Goal: Task Accomplishment & Management: Manage account settings

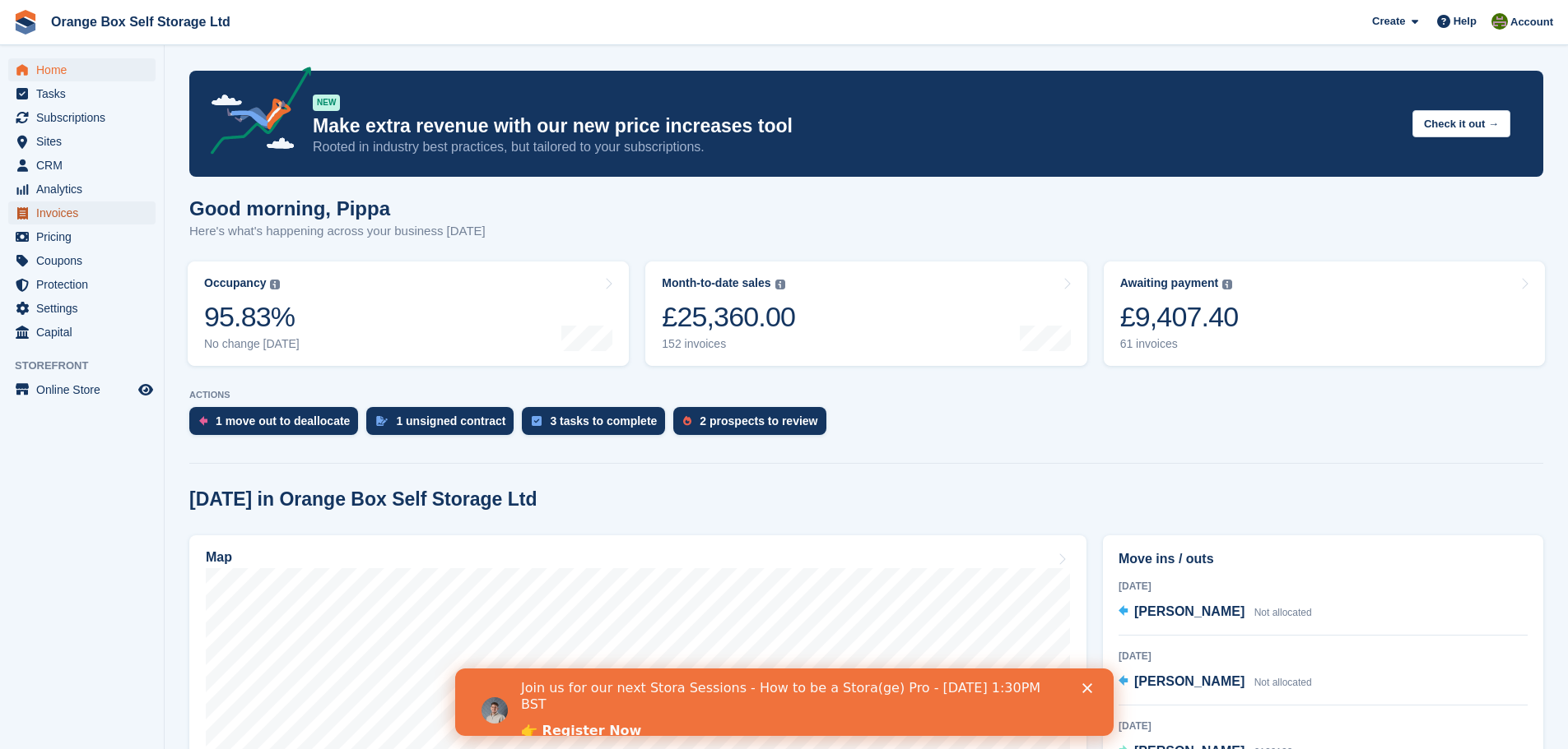
click at [88, 214] on span "Invoices" at bounding box center [85, 213] width 99 height 23
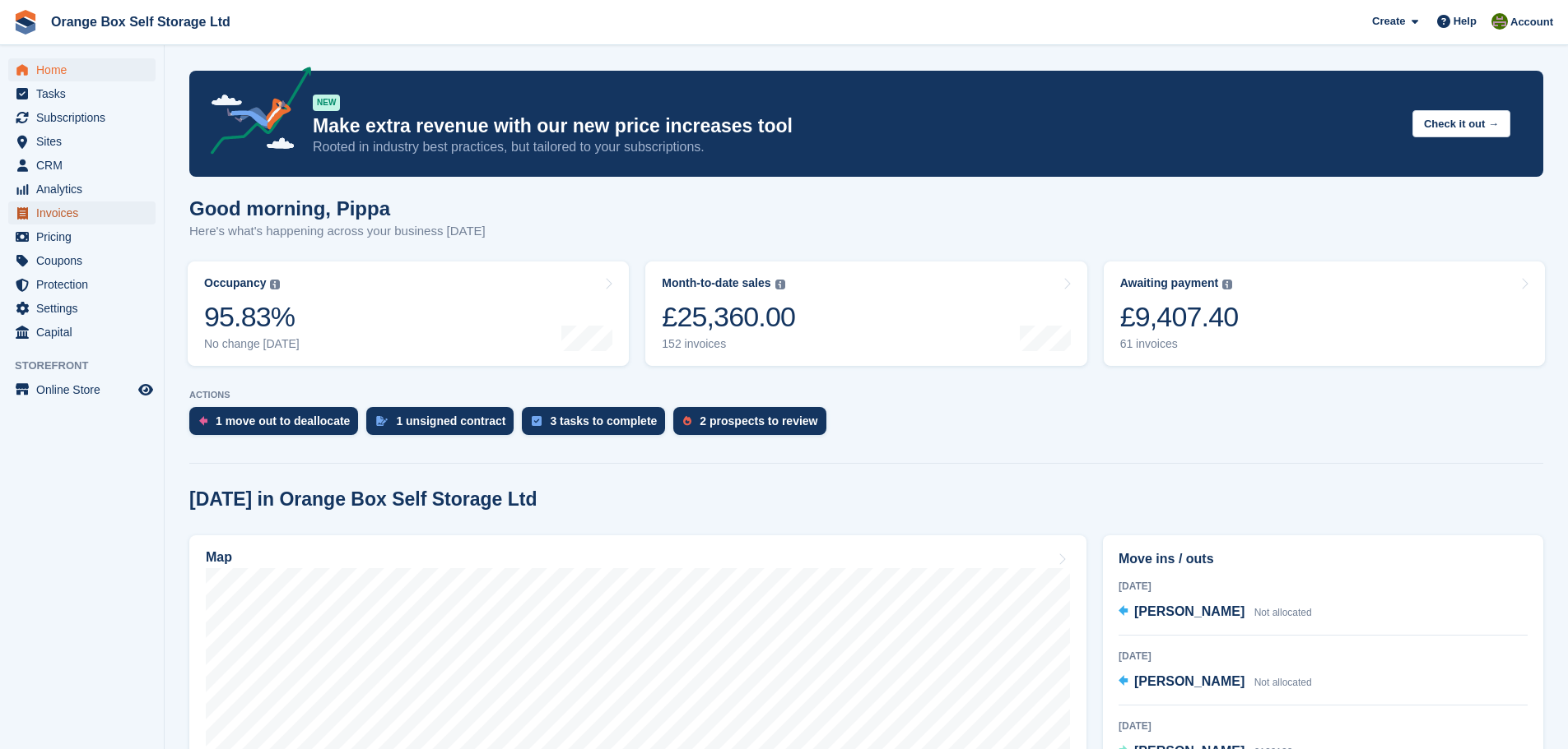
scroll to position [5, 0]
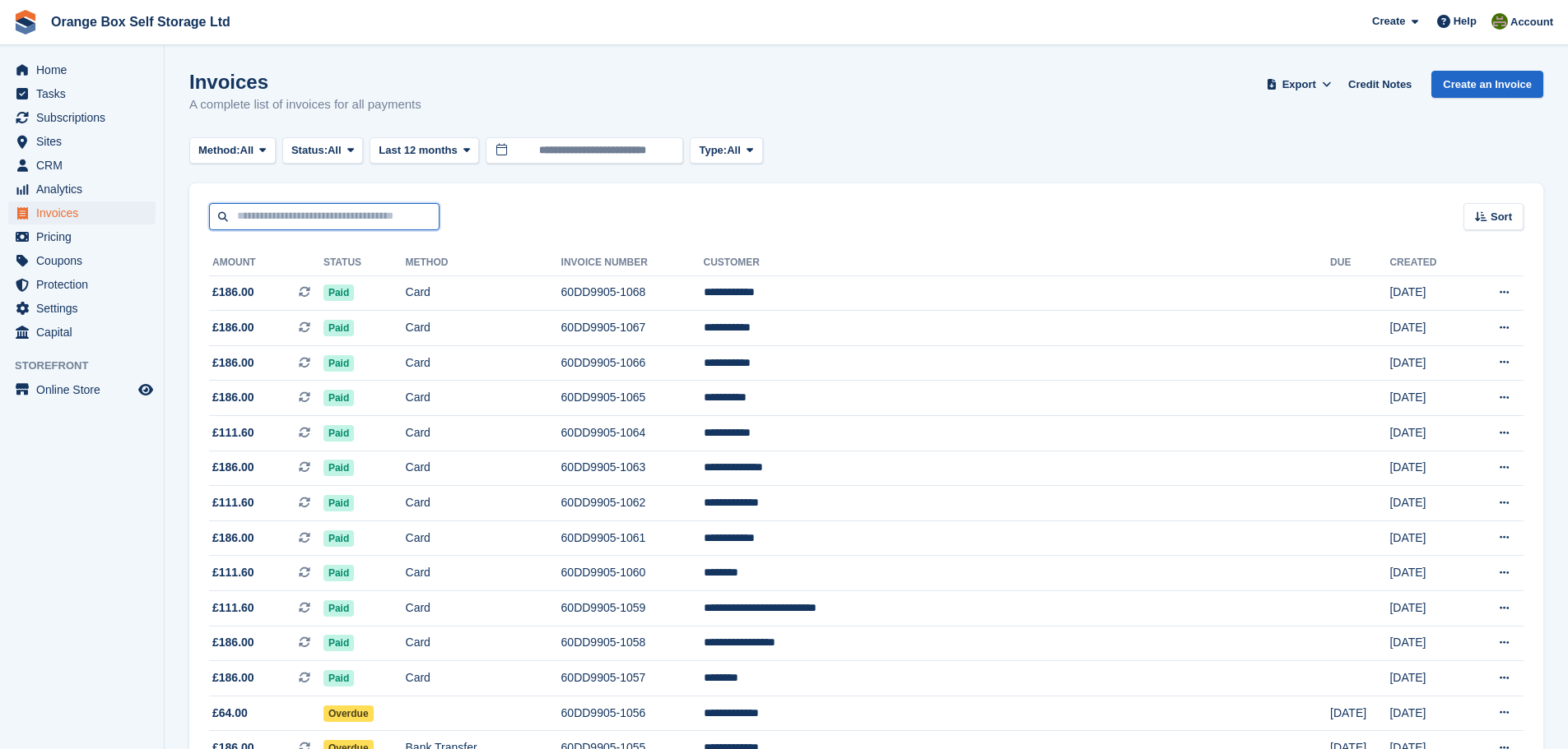
click at [300, 206] on input "text" at bounding box center [324, 216] width 230 height 27
type input "*"
type input "****"
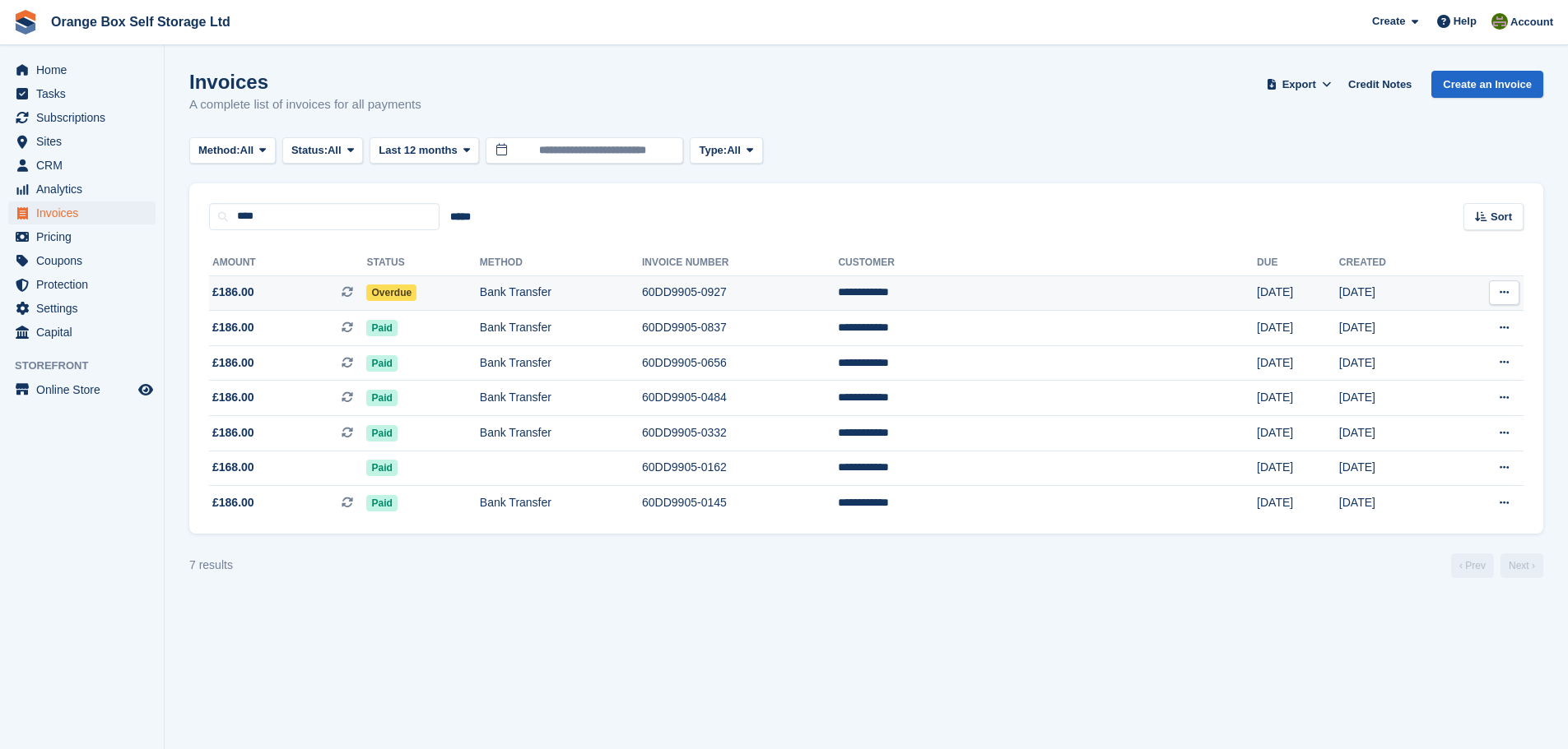
click at [812, 302] on td "60DD9905-0927" at bounding box center [740, 293] width 196 height 35
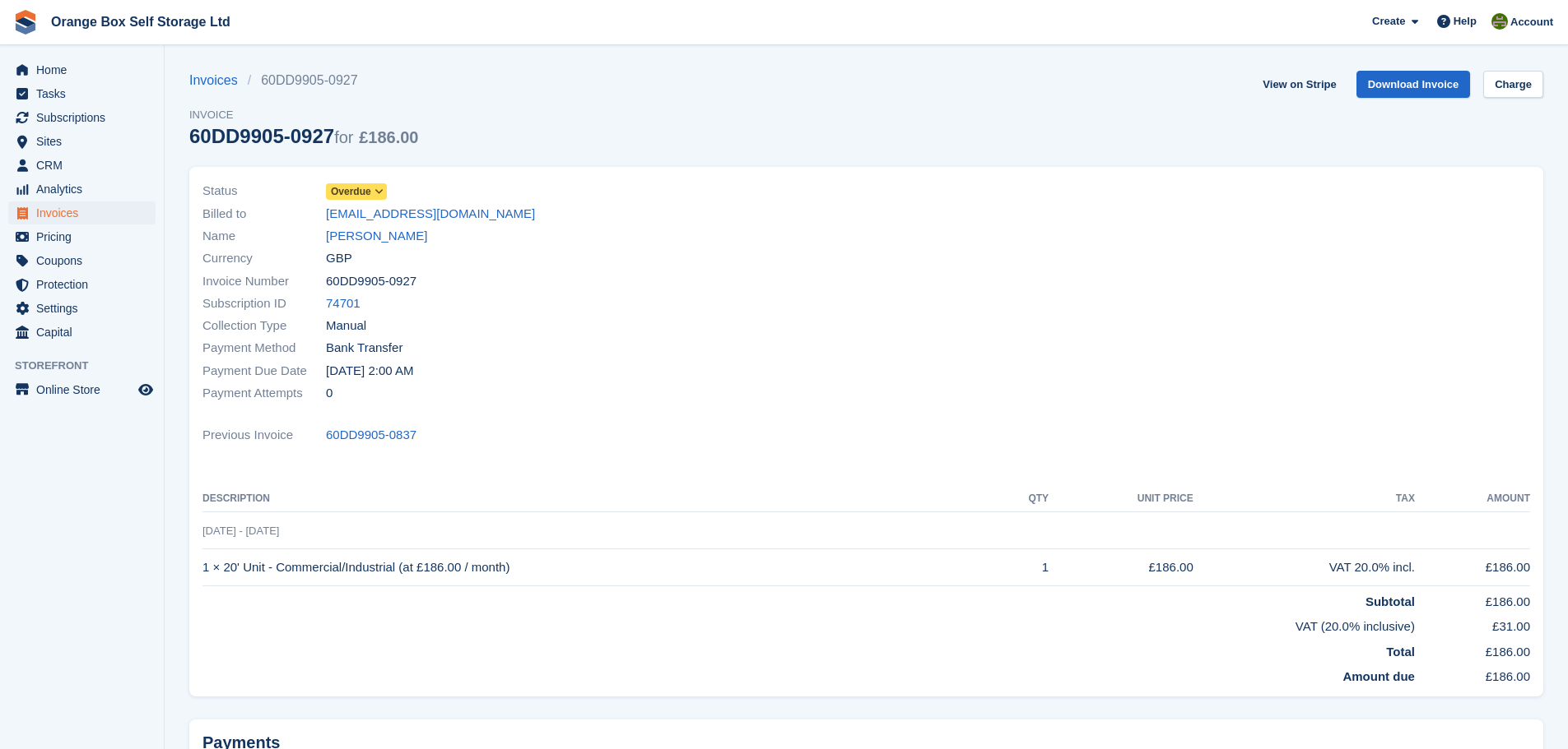
click at [366, 186] on span "Overdue" at bounding box center [351, 192] width 40 height 15
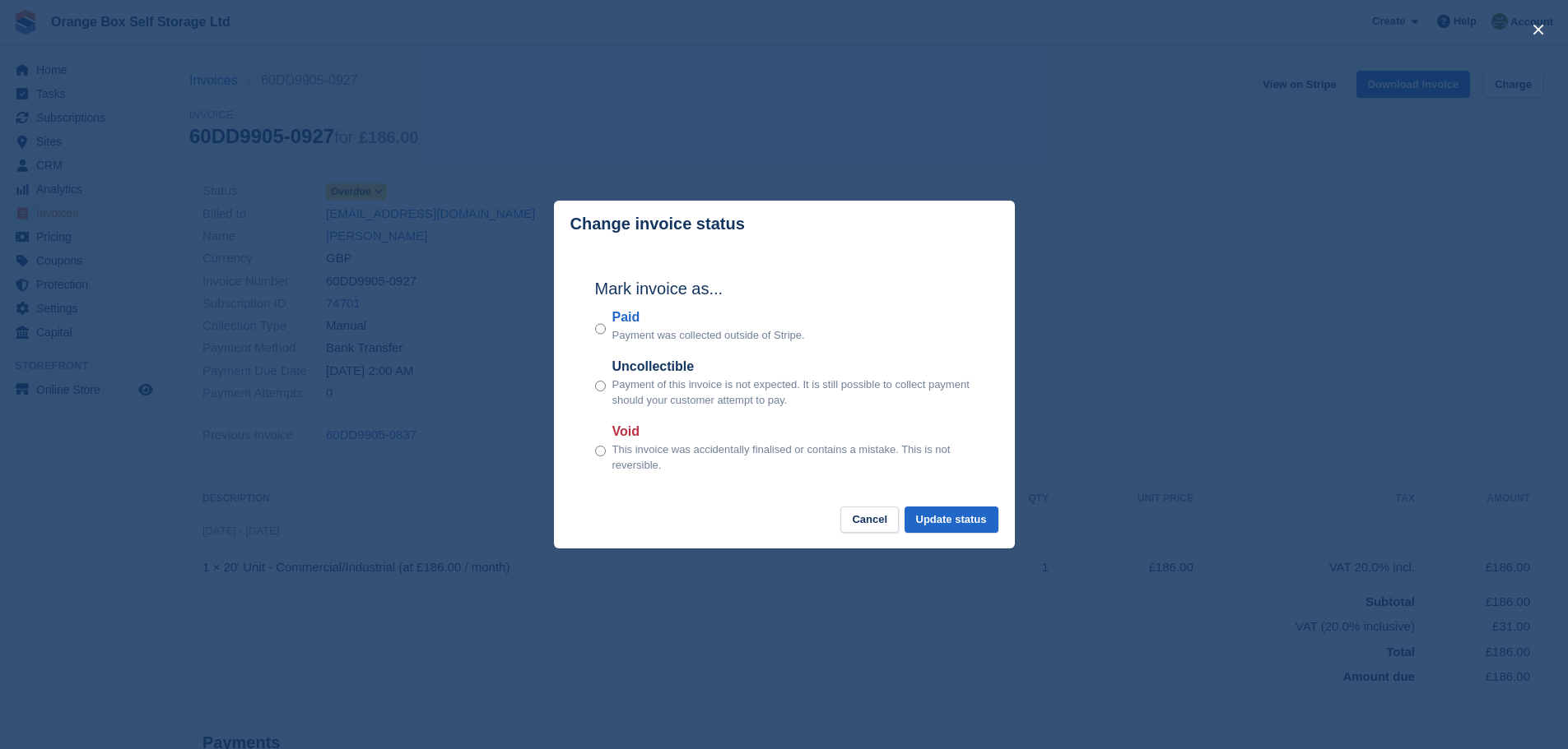
click at [619, 312] on label "Paid" at bounding box center [708, 318] width 193 height 20
click at [945, 515] on button "Update status" at bounding box center [951, 520] width 94 height 27
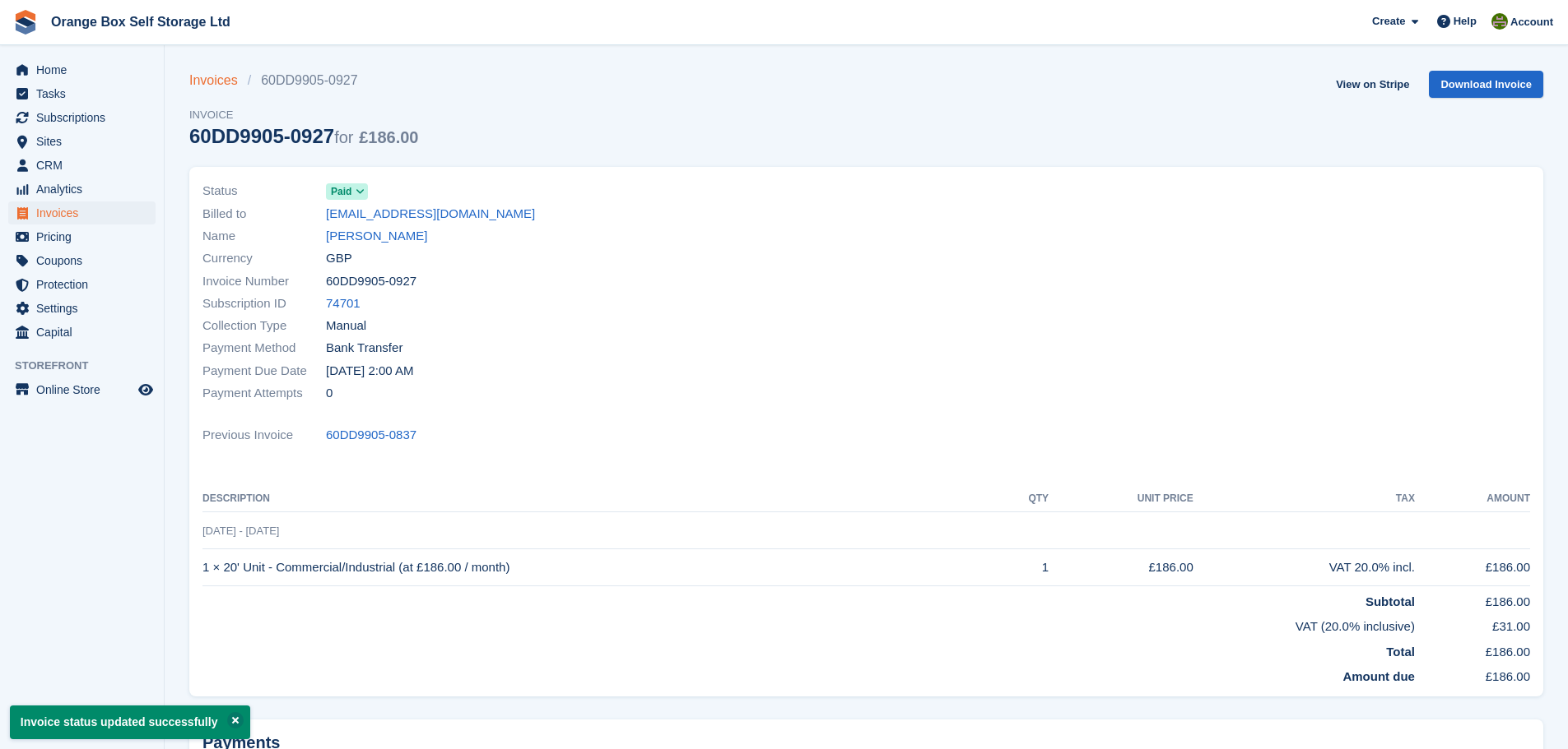
click at [221, 81] on link "Invoices" at bounding box center [218, 80] width 59 height 20
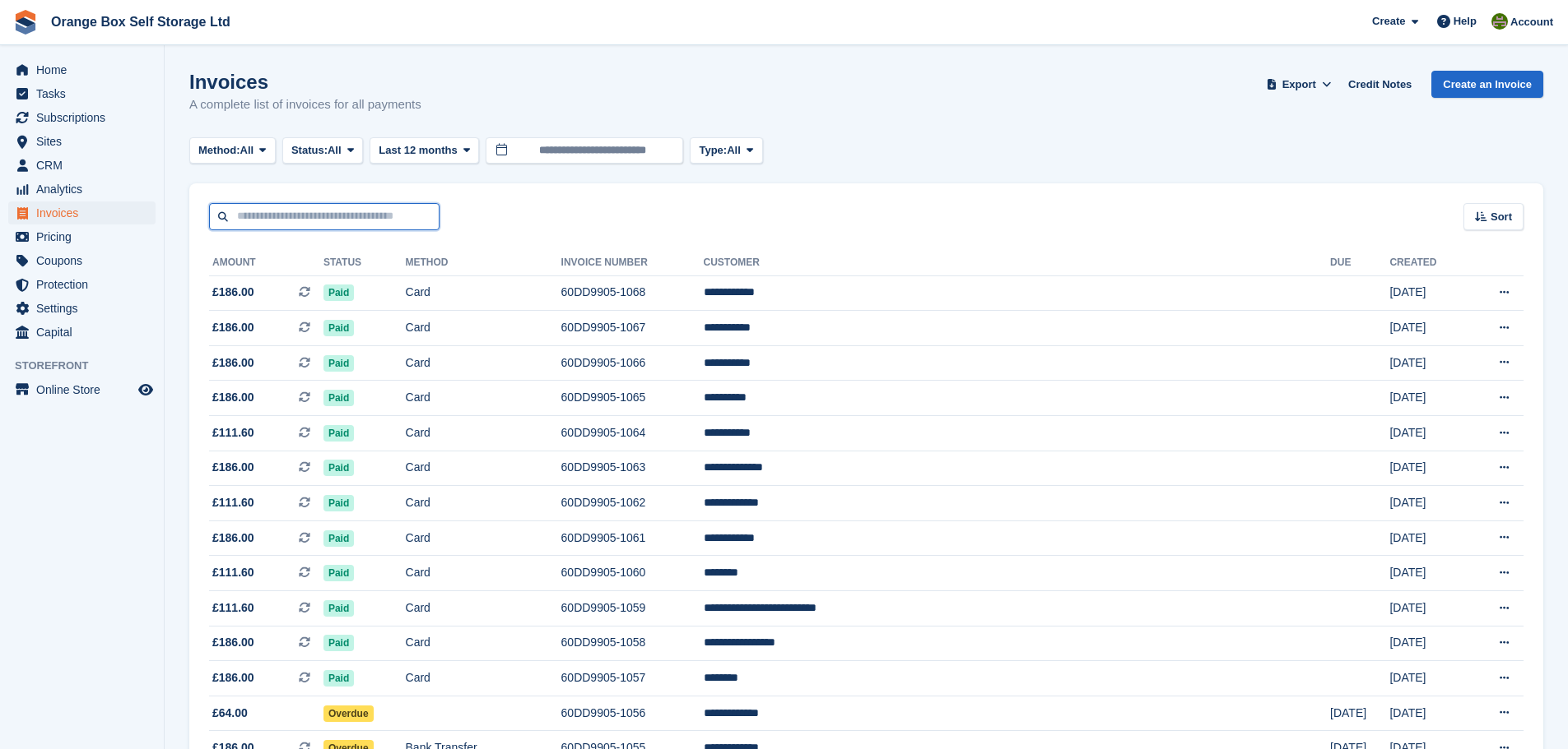
click at [292, 214] on input "text" at bounding box center [324, 216] width 230 height 27
type input "*****"
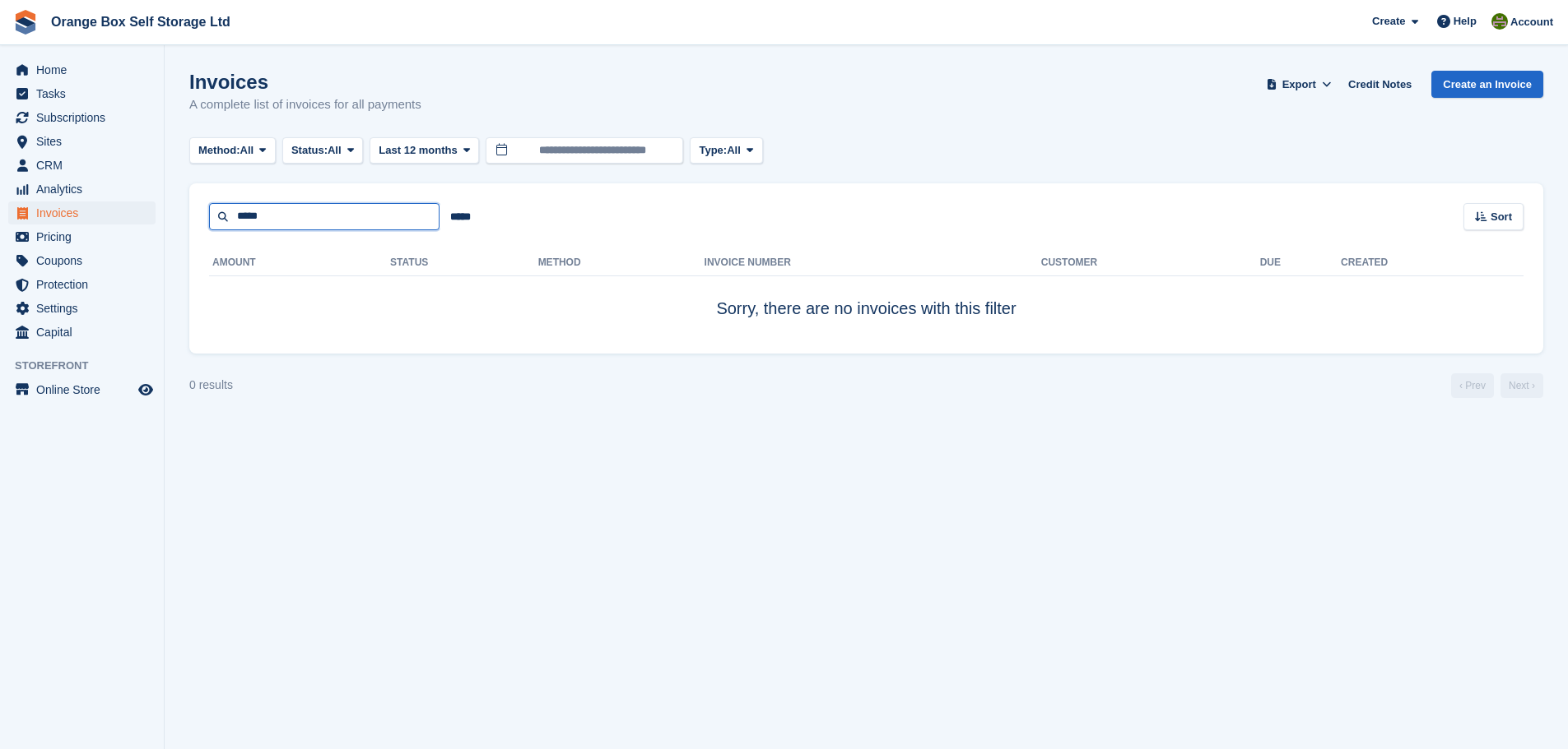
drag, startPoint x: 292, startPoint y: 214, endPoint x: 17, endPoint y: 213, distance: 275.0
click at [19, 213] on div "Home Tasks Subscriptions Subscriptions Subscriptions Contracts Price increases …" at bounding box center [784, 374] width 1568 height 749
type input "***"
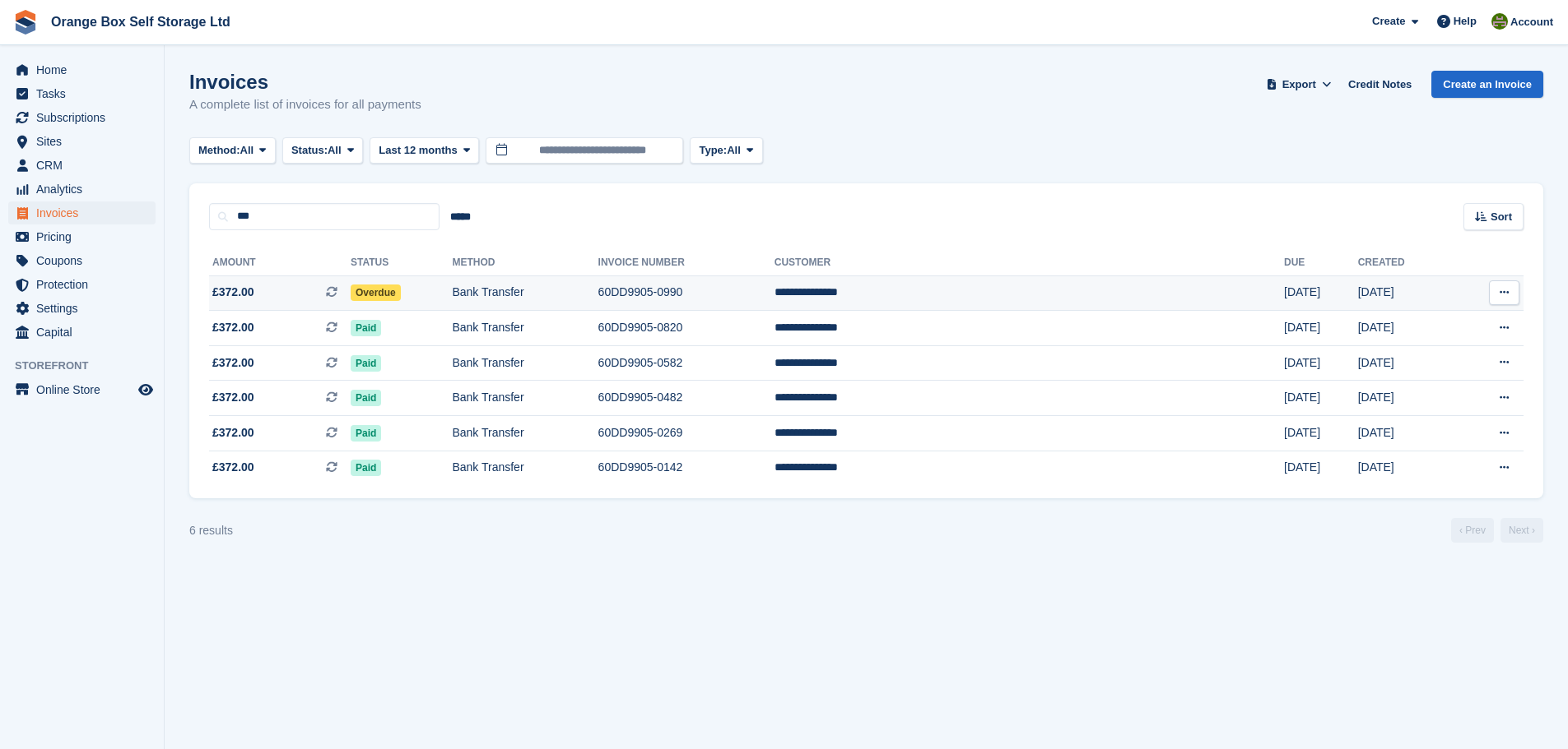
click at [597, 276] on td "Bank Transfer" at bounding box center [524, 293] width 145 height 35
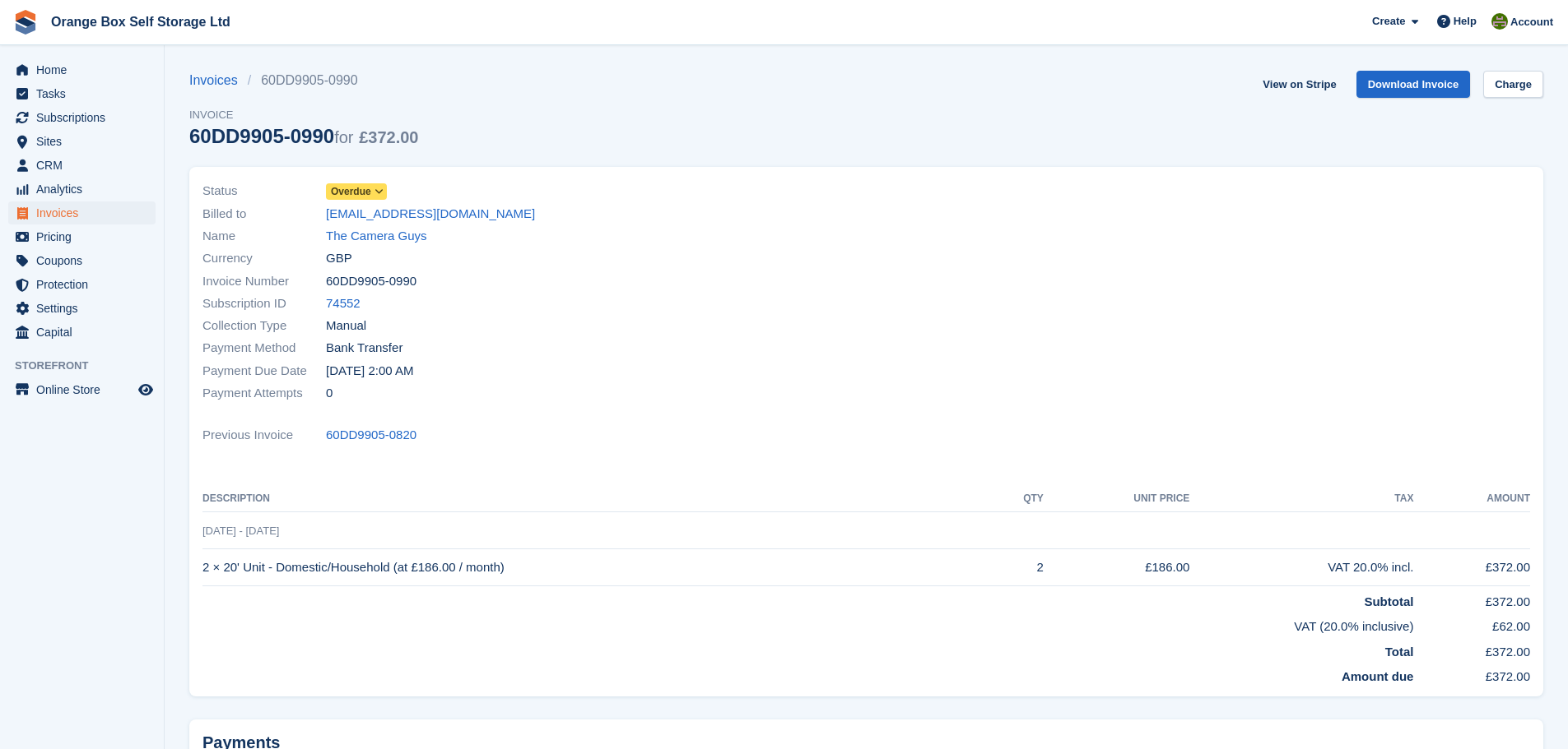
click at [362, 186] on span "Overdue" at bounding box center [351, 192] width 40 height 15
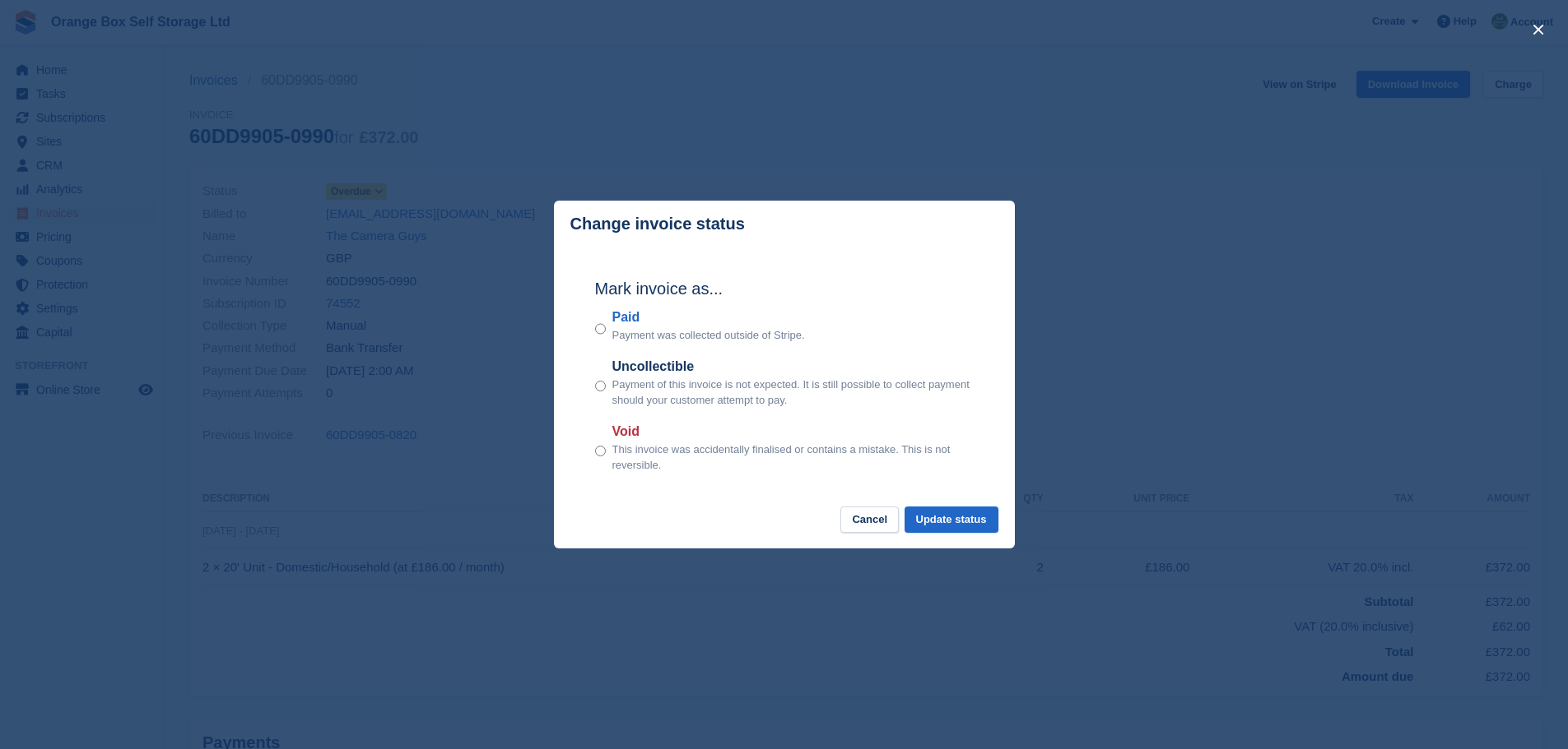
click at [632, 319] on label "Paid" at bounding box center [708, 318] width 193 height 20
click at [974, 522] on button "Update status" at bounding box center [951, 520] width 94 height 27
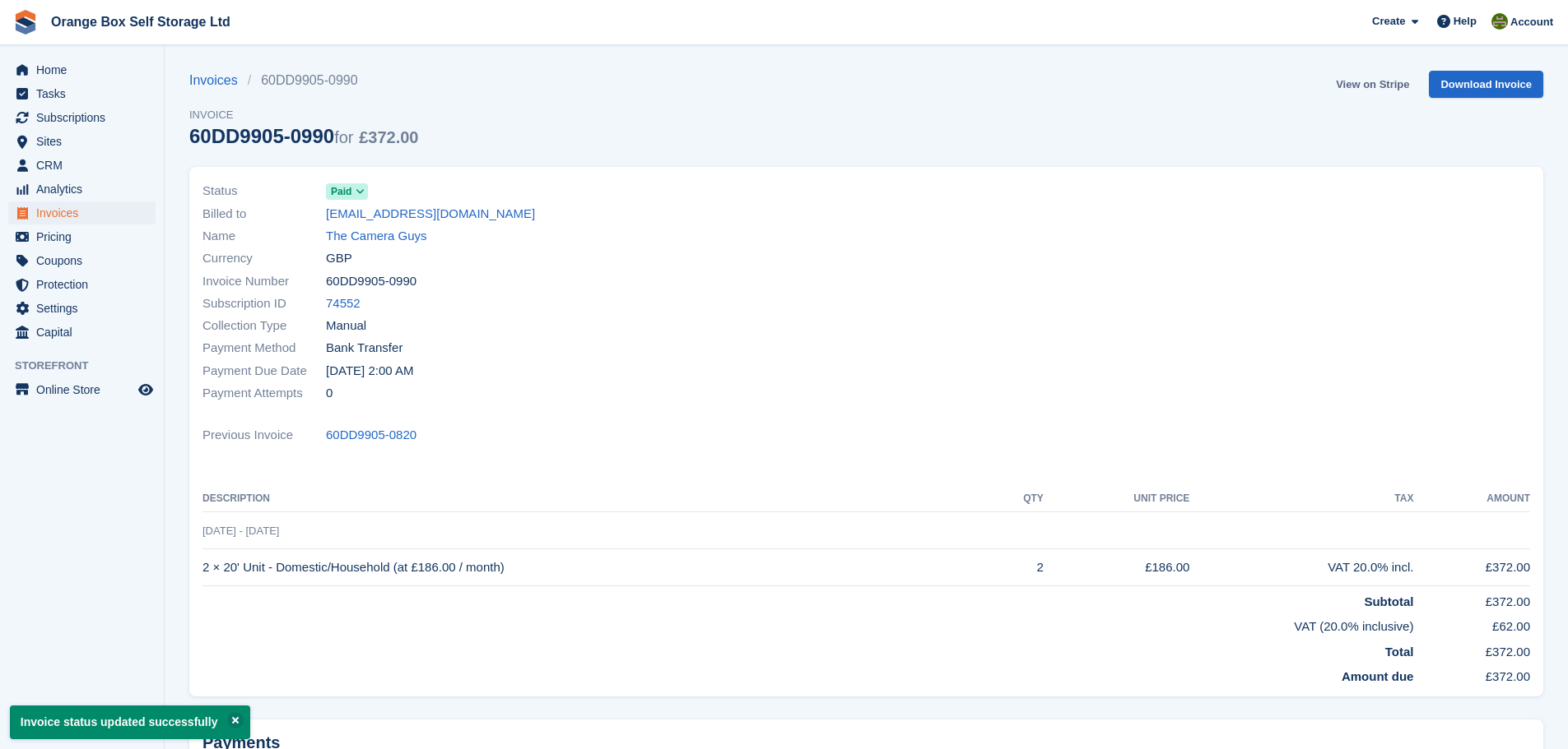
click at [1394, 82] on link "View on Stripe" at bounding box center [1372, 84] width 87 height 27
click at [86, 56] on div "Home Tasks Subscriptions Subscriptions Subscriptions Contracts Price increases …" at bounding box center [81, 198] width 164 height 293
click at [88, 76] on span "Home" at bounding box center [85, 70] width 99 height 23
